Goal: Information Seeking & Learning: Understand process/instructions

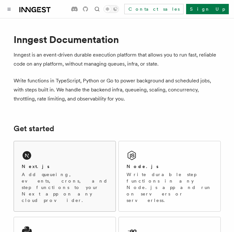
click at [45, 157] on div "Next.js Add queueing, events, crons, and step functions to your Next app on any…" at bounding box center [65, 176] width 102 height 70
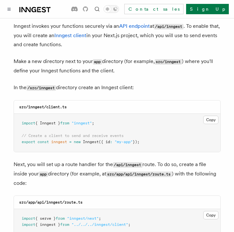
scroll to position [785, 0]
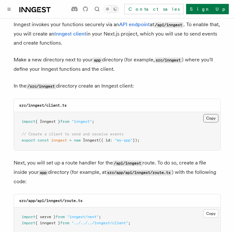
click at [209, 114] on button "Copy Copied" at bounding box center [210, 118] width 15 height 8
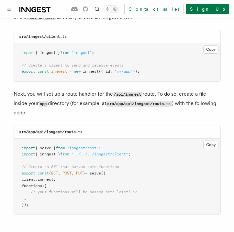
scroll to position [855, 0]
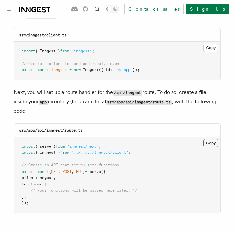
click at [209, 139] on button "Copy Copied" at bounding box center [210, 143] width 15 height 8
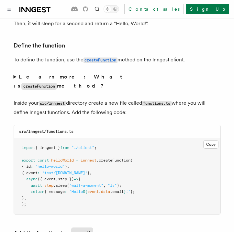
scroll to position [1104, 0]
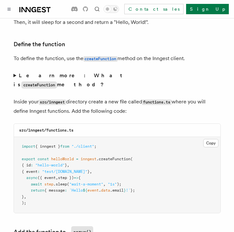
click at [57, 81] on code "createFunction" at bounding box center [39, 84] width 36 height 7
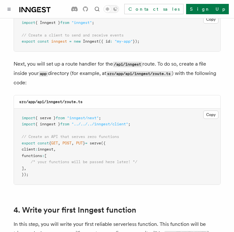
scroll to position [885, 0]
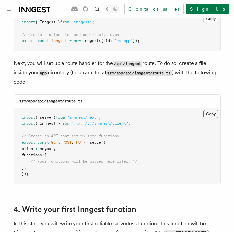
click at [209, 110] on button "Copy Copied" at bounding box center [210, 114] width 15 height 8
click at [205, 110] on button "Copy Copied" at bounding box center [210, 114] width 15 height 8
